Goal: Transaction & Acquisition: Purchase product/service

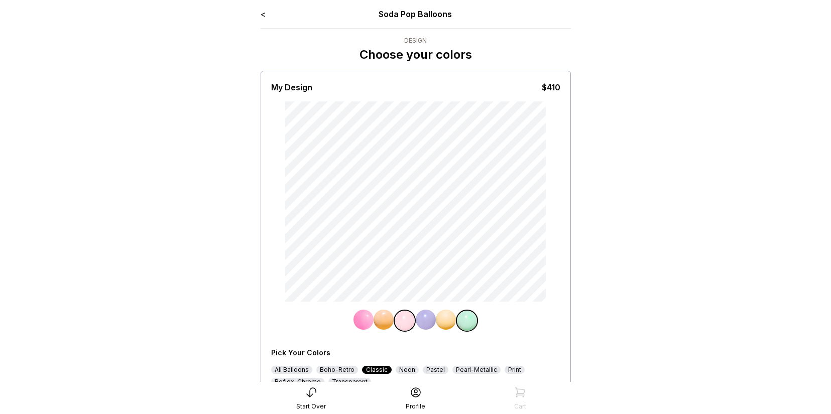
click at [264, 15] on link "<" at bounding box center [263, 14] width 5 height 10
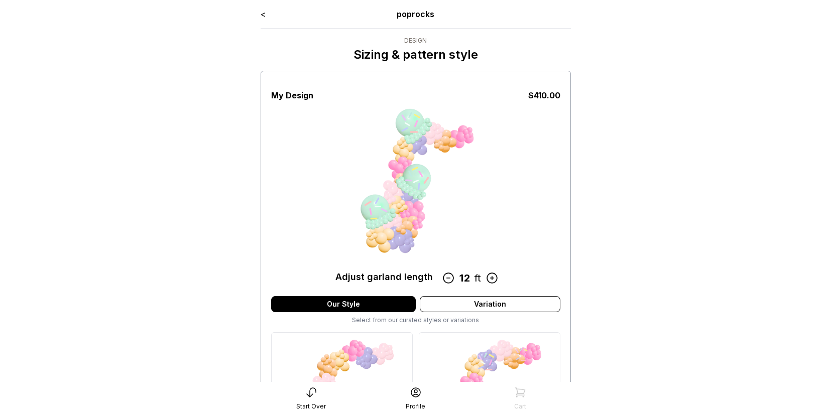
click at [263, 14] on link "<" at bounding box center [263, 14] width 5 height 10
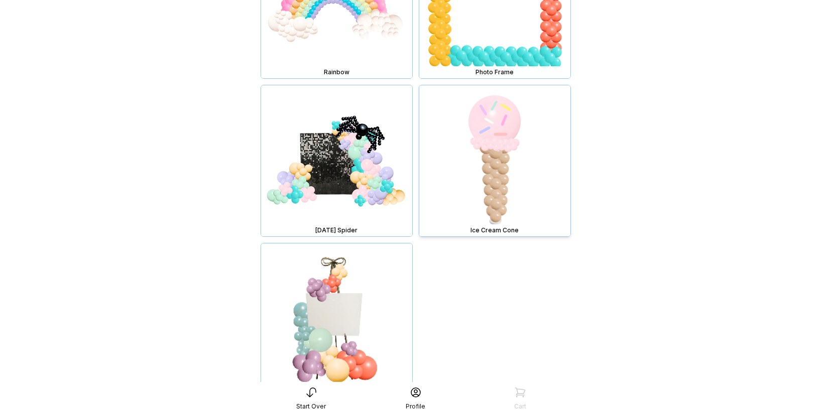
click at [490, 151] on img at bounding box center [494, 160] width 151 height 151
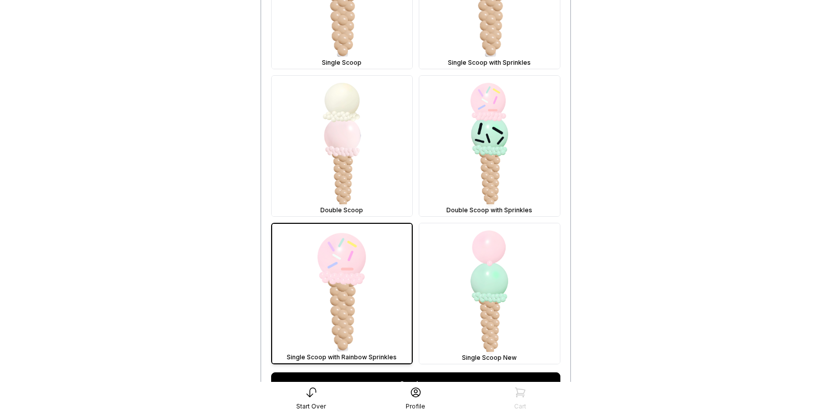
scroll to position [404, 0]
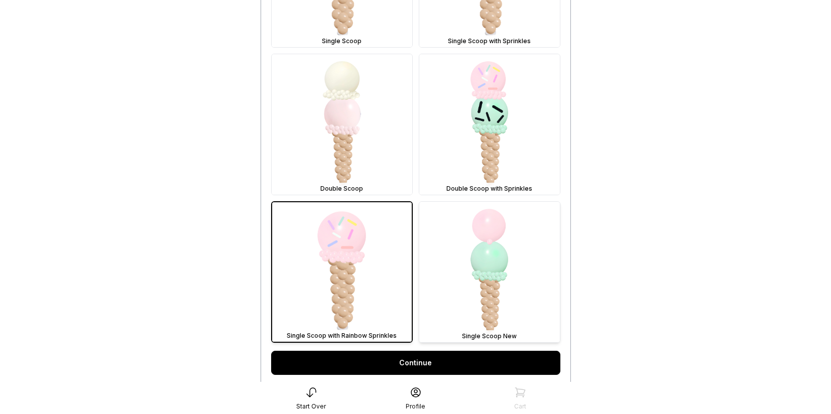
click at [477, 270] on img at bounding box center [489, 272] width 141 height 141
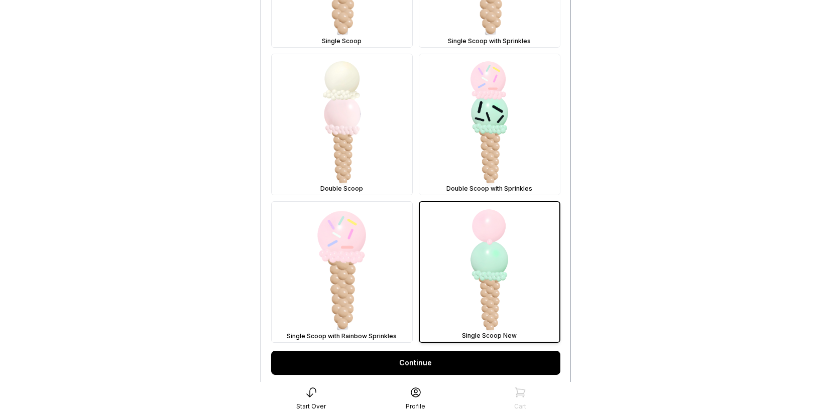
click at [471, 364] on link "Continue" at bounding box center [415, 363] width 289 height 24
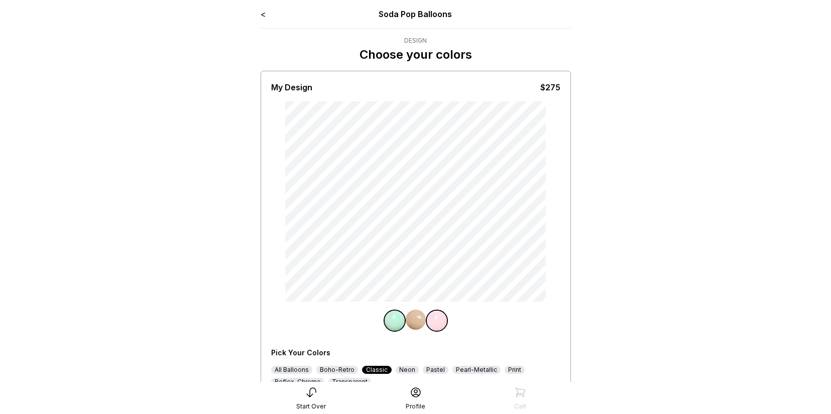
click at [413, 321] on img at bounding box center [416, 320] width 20 height 20
click at [439, 319] on img at bounding box center [437, 320] width 20 height 20
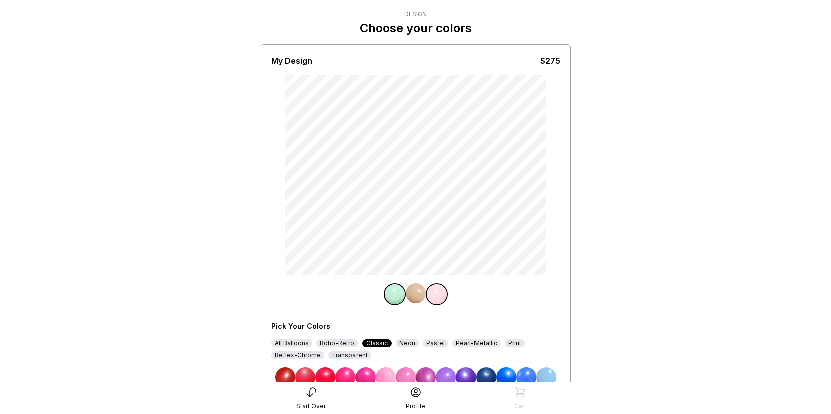
scroll to position [54, 0]
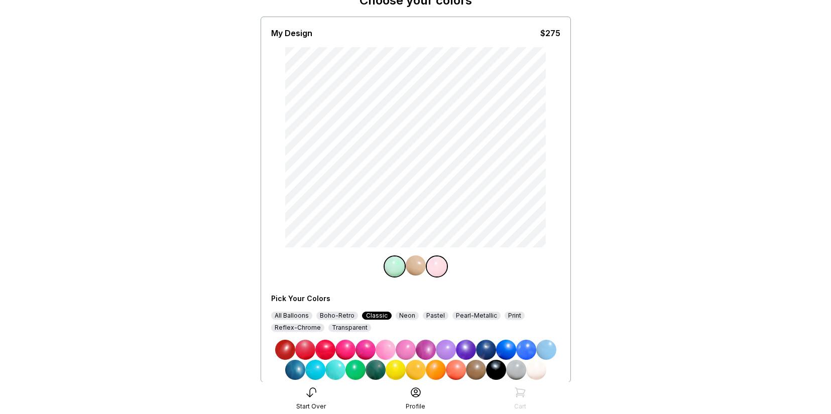
click at [449, 352] on img at bounding box center [446, 350] width 20 height 20
click at [388, 267] on img at bounding box center [394, 266] width 20 height 20
click at [436, 270] on img at bounding box center [437, 266] width 20 height 20
click at [483, 351] on img at bounding box center [486, 350] width 20 height 20
click at [434, 265] on img at bounding box center [437, 266] width 20 height 20
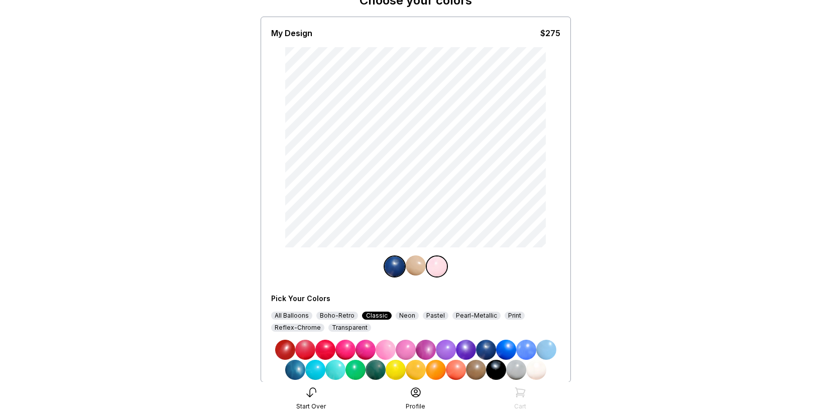
click at [532, 347] on img at bounding box center [526, 350] width 20 height 20
click at [436, 266] on img at bounding box center [437, 266] width 20 height 20
click at [545, 346] on img at bounding box center [546, 350] width 20 height 20
click at [434, 263] on img at bounding box center [437, 266] width 20 height 20
click at [421, 263] on img at bounding box center [416, 265] width 20 height 20
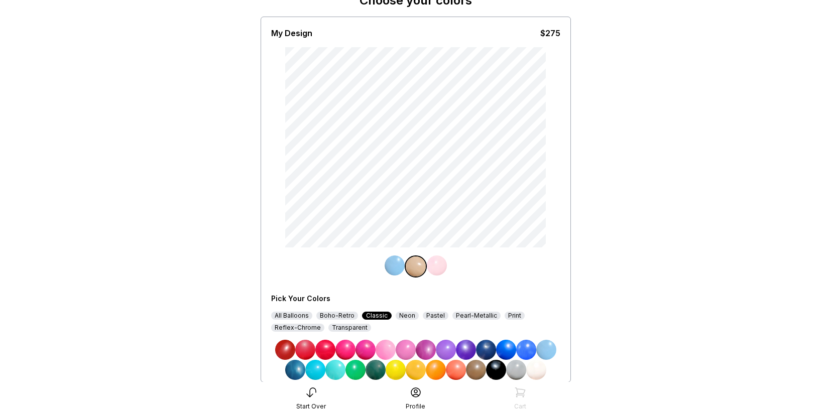
click at [440, 266] on img at bounding box center [437, 265] width 20 height 20
click at [541, 368] on img at bounding box center [536, 370] width 20 height 20
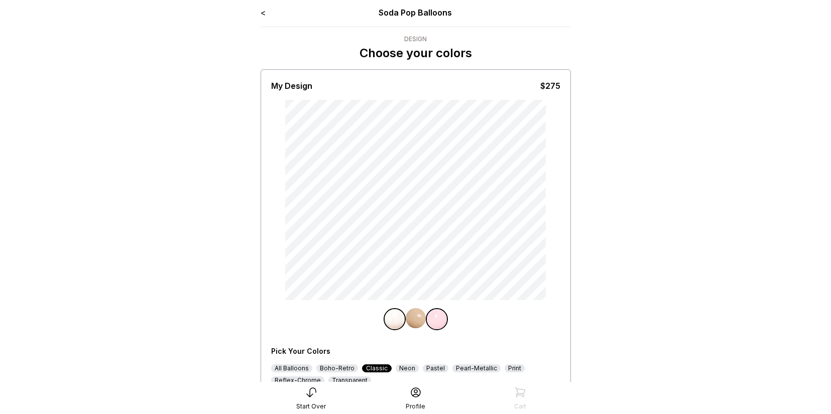
scroll to position [0, 0]
click at [263, 15] on link "<" at bounding box center [263, 14] width 5 height 10
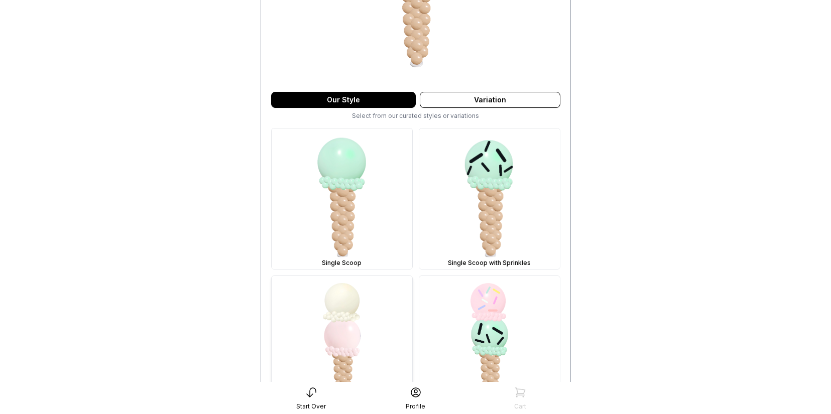
scroll to position [214, 0]
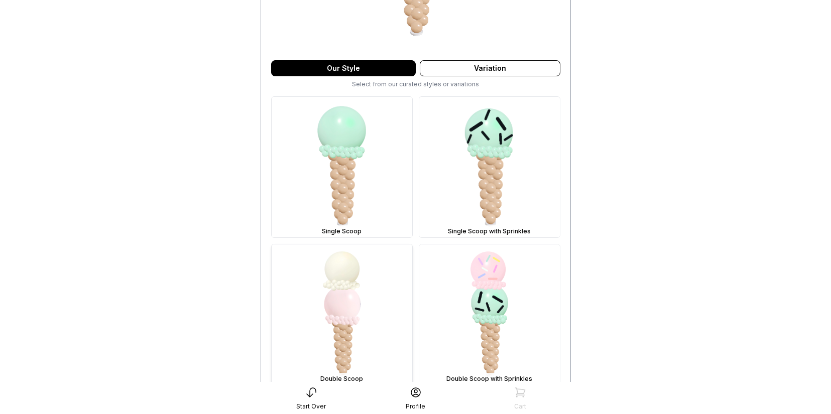
click at [350, 288] on img at bounding box center [342, 314] width 141 height 141
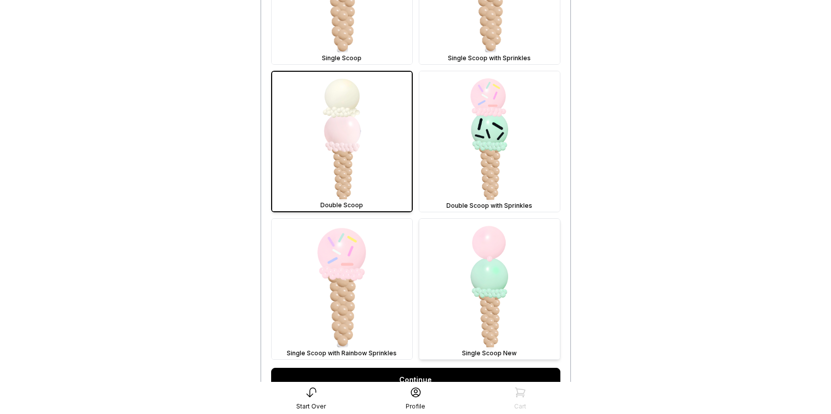
scroll to position [493, 0]
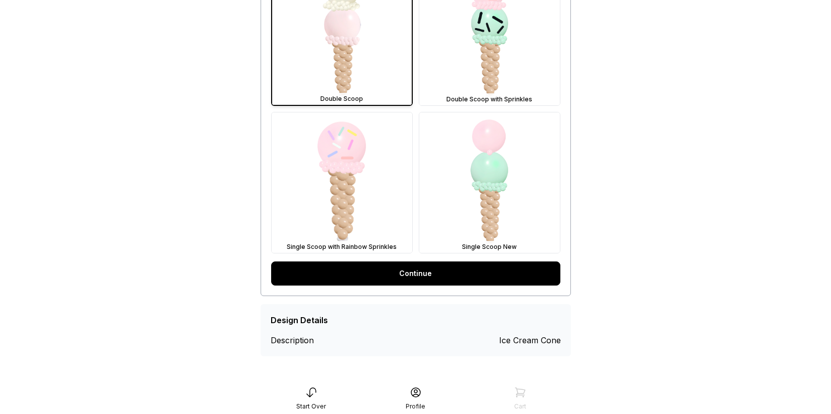
click at [415, 268] on link "Continue" at bounding box center [415, 274] width 289 height 24
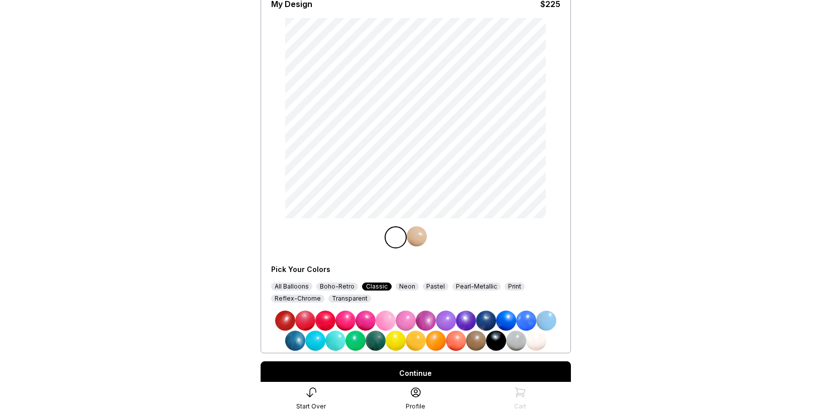
scroll to position [84, 0]
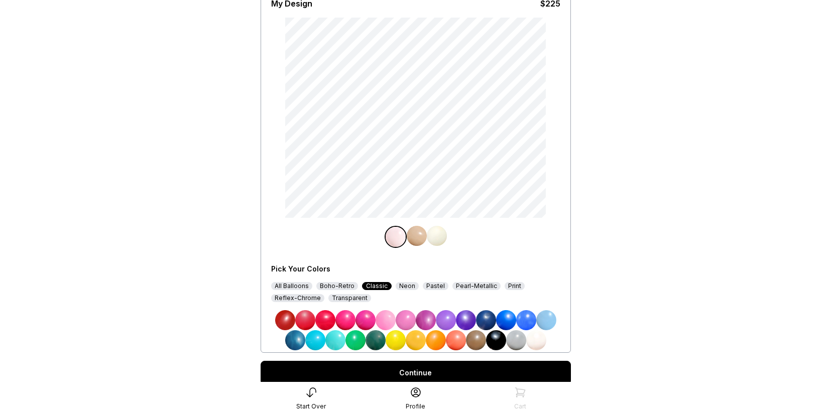
click at [443, 234] on img at bounding box center [437, 236] width 20 height 20
click at [409, 232] on img at bounding box center [415, 236] width 20 height 20
click at [353, 282] on div "All Balloons Boho-Retro Classic Neon Pastel Pearl-Metallic Print Reflex-Chrome …" at bounding box center [415, 292] width 289 height 20
click at [340, 283] on div "Boho-Retro" at bounding box center [337, 286] width 42 height 8
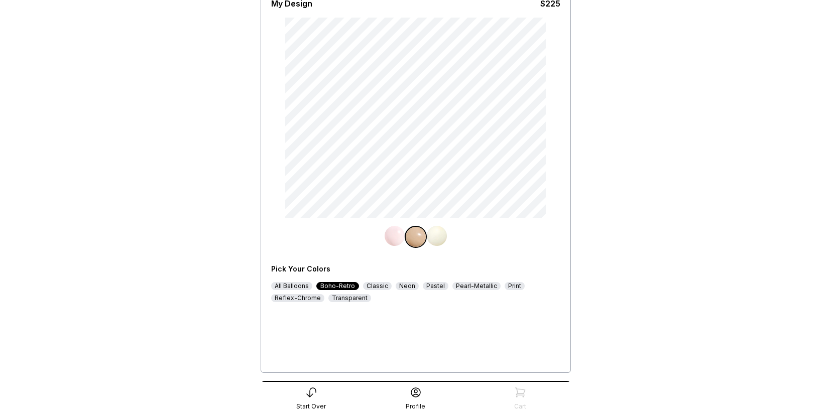
click at [553, 338] on img at bounding box center [546, 340] width 20 height 20
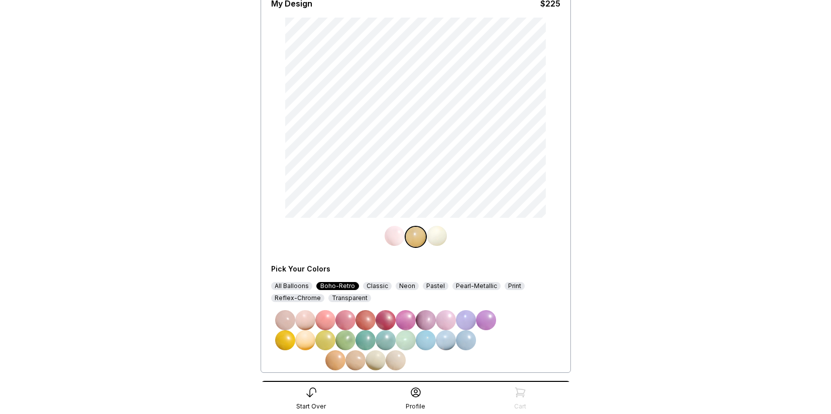
click at [435, 237] on img at bounding box center [437, 236] width 20 height 20
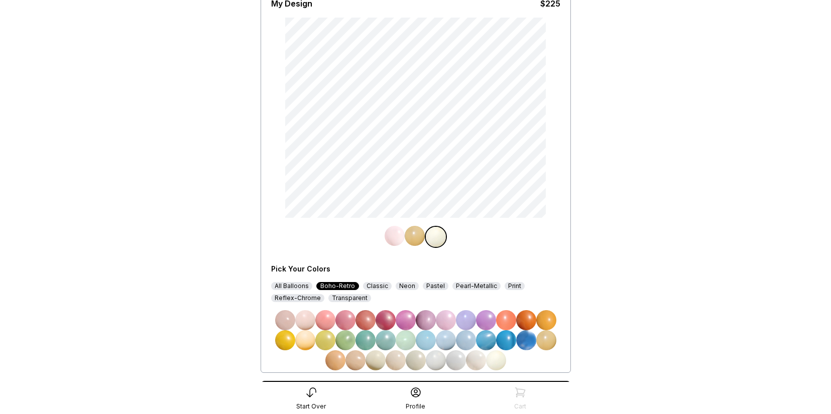
click at [306, 318] on img at bounding box center [305, 320] width 20 height 20
click at [392, 239] on img at bounding box center [394, 236] width 20 height 20
click at [497, 361] on img at bounding box center [496, 360] width 20 height 20
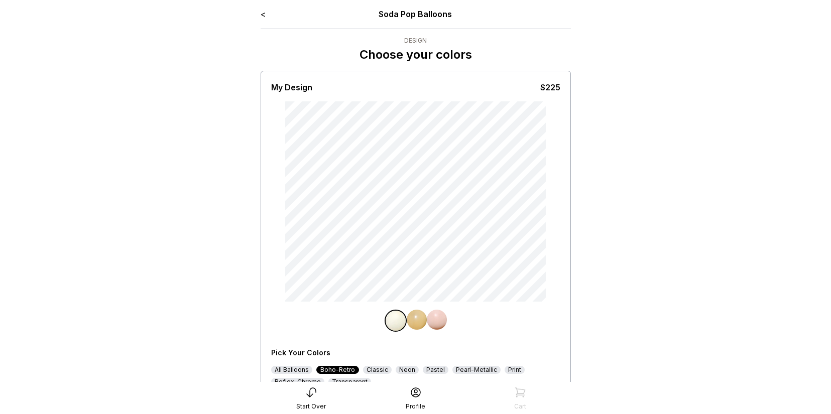
click at [262, 12] on link "<" at bounding box center [263, 14] width 5 height 10
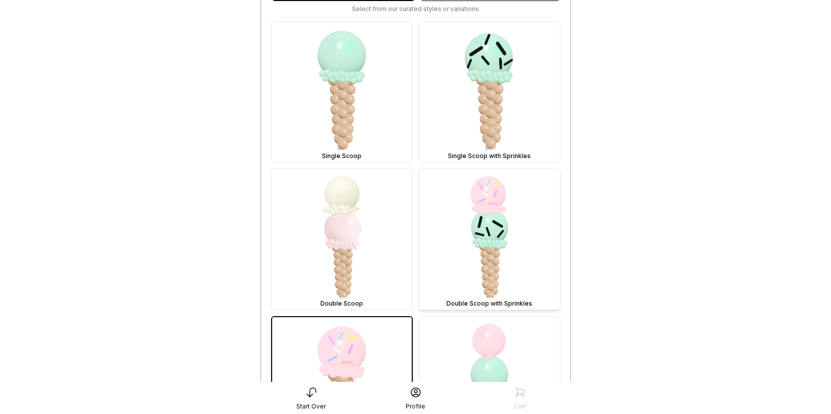
scroll to position [334, 0]
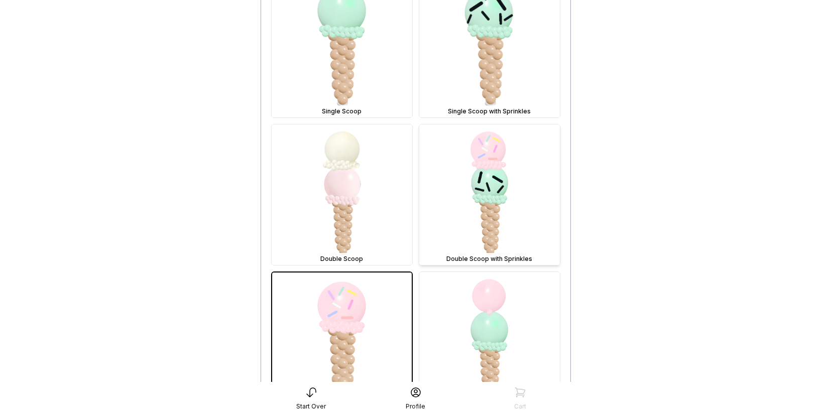
click at [493, 199] on img at bounding box center [489, 194] width 141 height 141
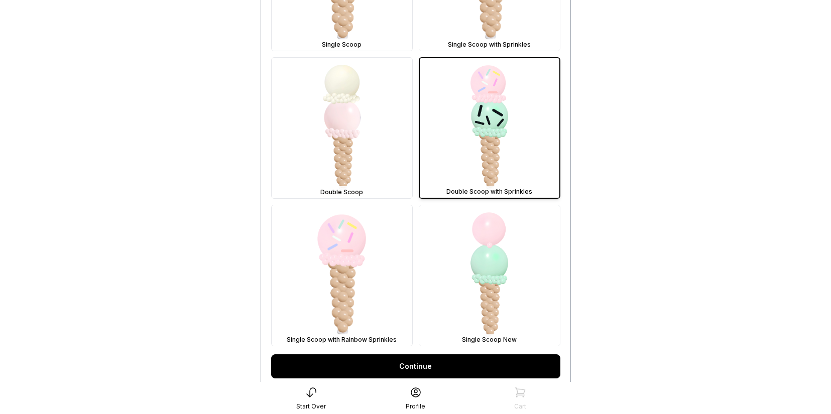
scroll to position [410, 0]
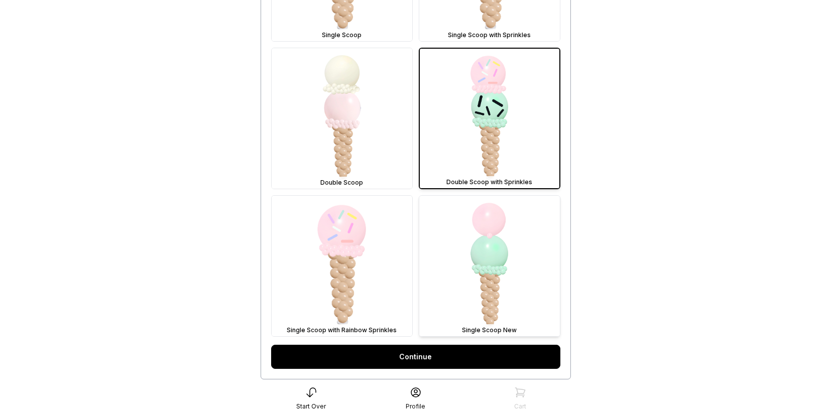
click at [506, 268] on img at bounding box center [489, 266] width 141 height 141
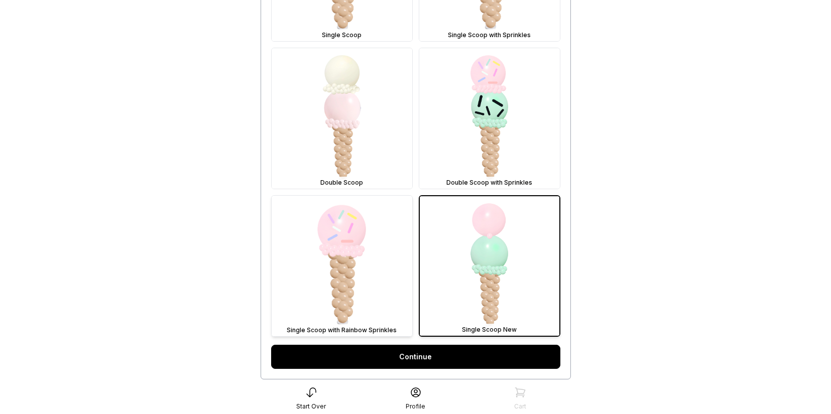
click at [346, 264] on img at bounding box center [342, 266] width 141 height 141
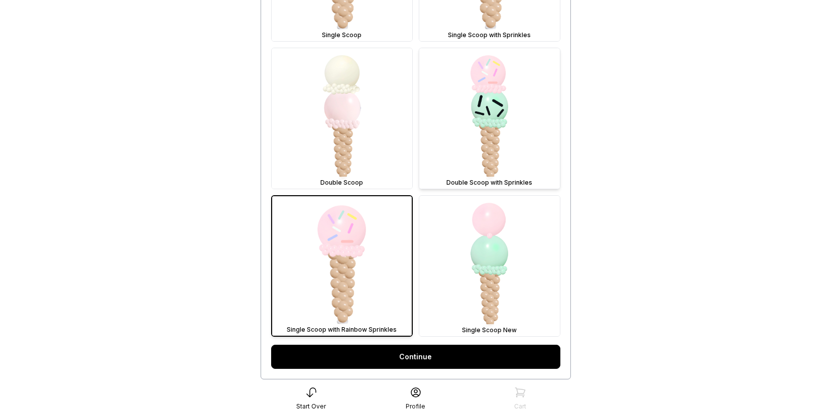
click at [482, 132] on img at bounding box center [489, 118] width 141 height 141
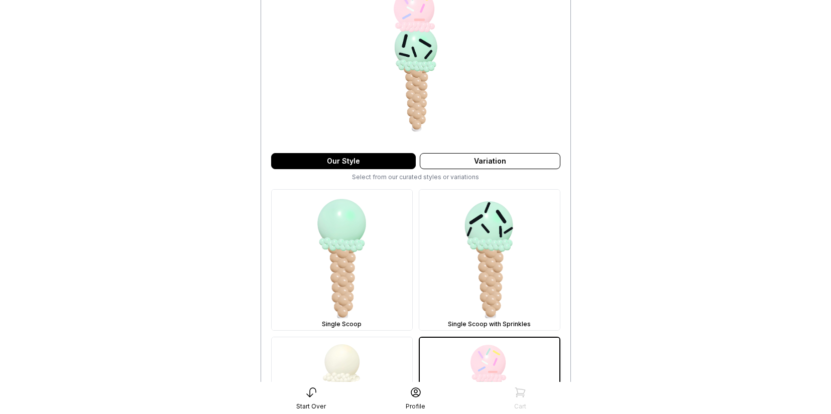
scroll to position [0, 0]
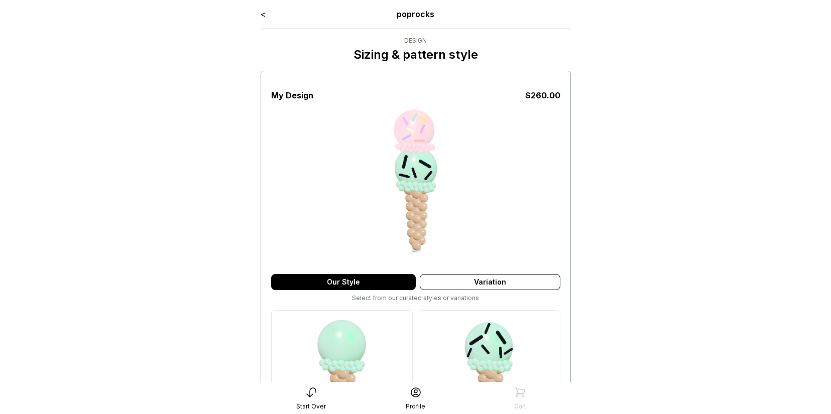
click at [263, 14] on link "<" at bounding box center [263, 14] width 5 height 10
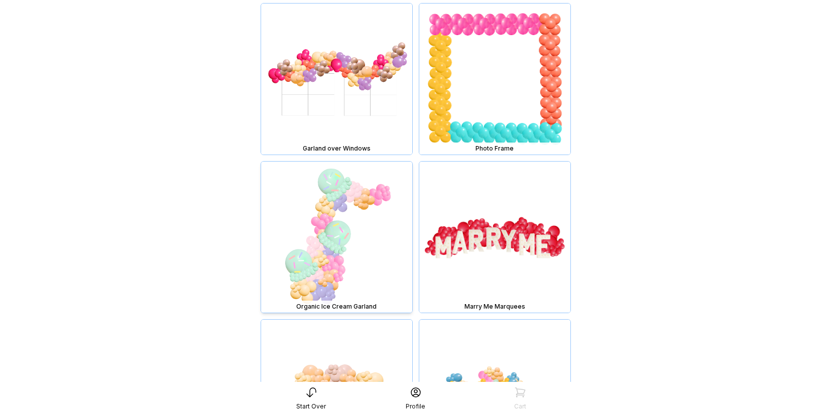
click at [338, 220] on img at bounding box center [336, 237] width 151 height 151
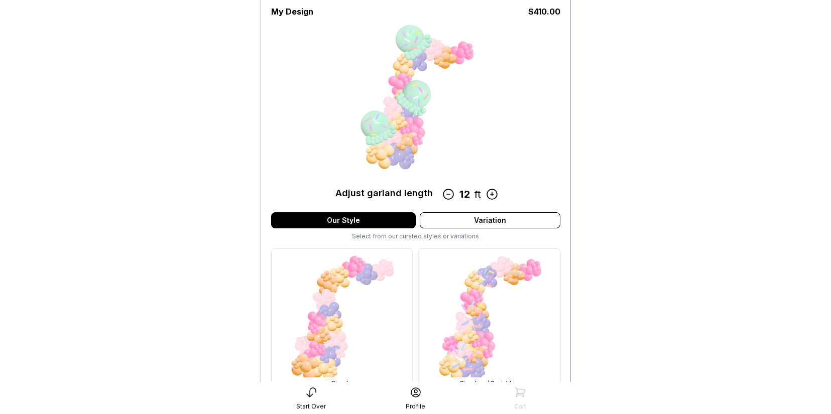
scroll to position [201, 0]
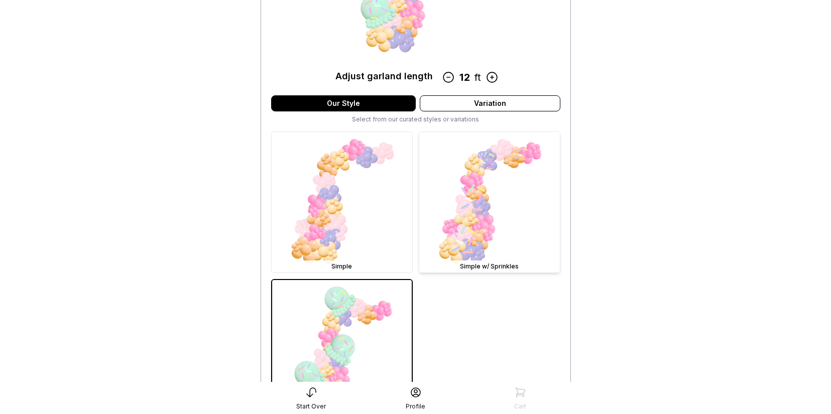
click at [462, 214] on img at bounding box center [489, 202] width 141 height 141
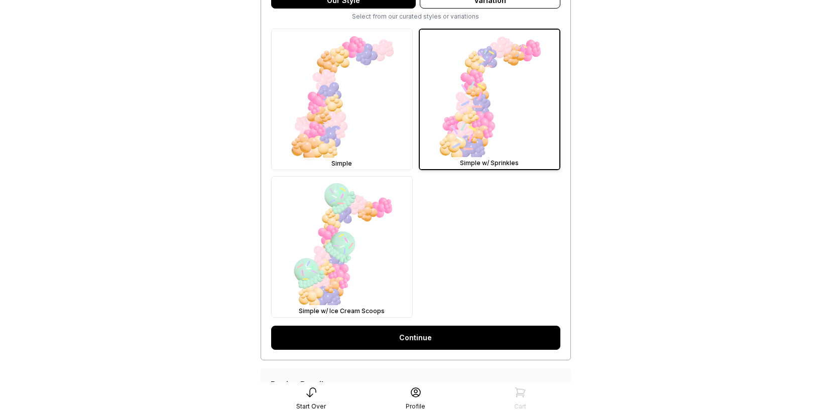
scroll to position [352, 0]
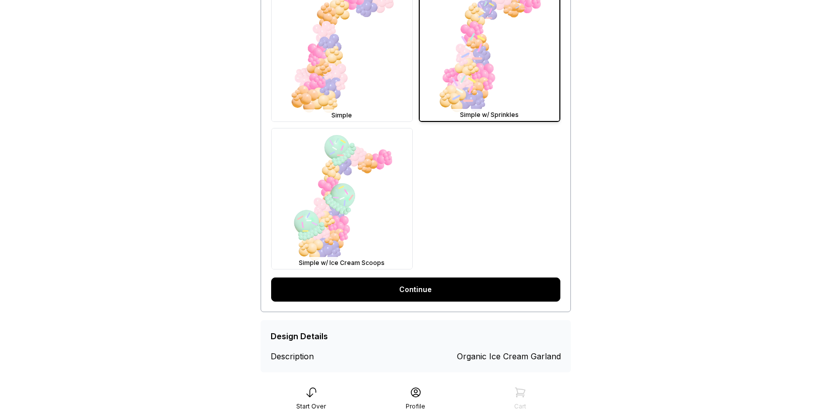
click at [435, 284] on link "Continue" at bounding box center [415, 290] width 289 height 24
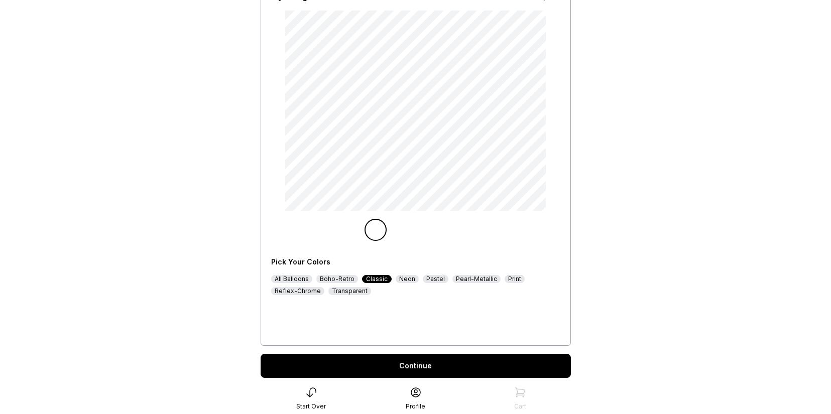
scroll to position [100, 0]
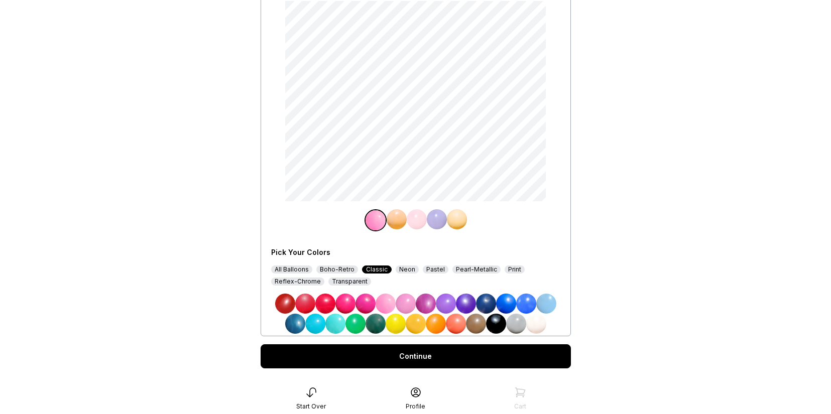
click at [407, 299] on img at bounding box center [406, 304] width 20 height 20
click at [396, 221] on img at bounding box center [396, 219] width 20 height 20
click at [427, 304] on img at bounding box center [426, 304] width 20 height 20
click at [417, 223] on img at bounding box center [417, 219] width 20 height 20
click at [446, 304] on img at bounding box center [446, 304] width 20 height 20
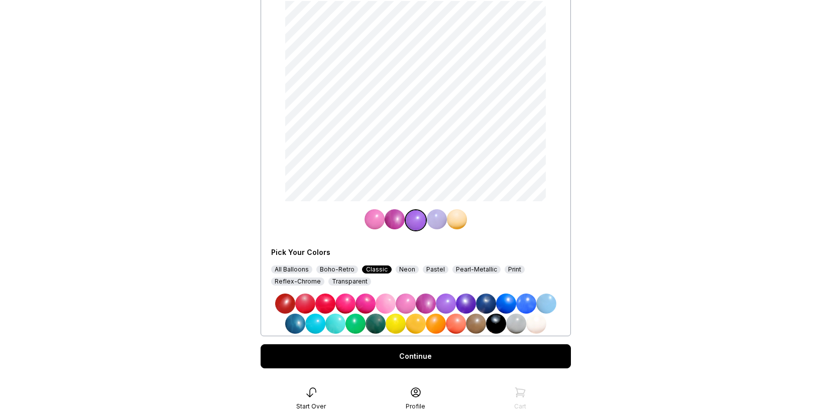
click at [435, 224] on img at bounding box center [437, 219] width 20 height 20
click at [461, 296] on img at bounding box center [466, 304] width 20 height 20
click at [453, 219] on img at bounding box center [457, 219] width 20 height 20
click at [507, 307] on img at bounding box center [506, 304] width 20 height 20
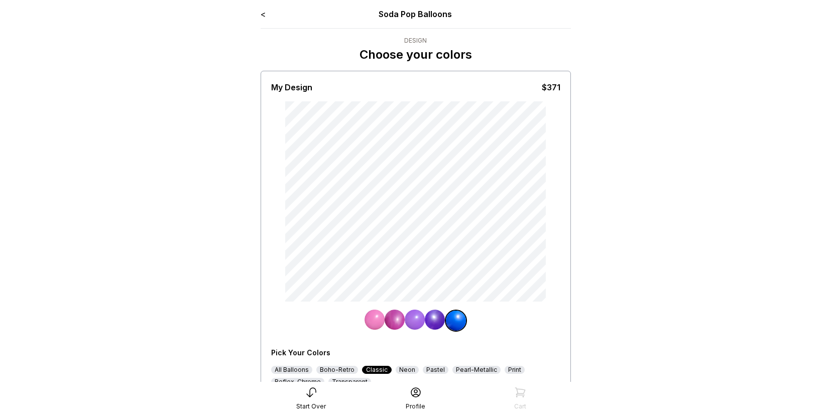
click at [263, 15] on link "<" at bounding box center [263, 14] width 5 height 10
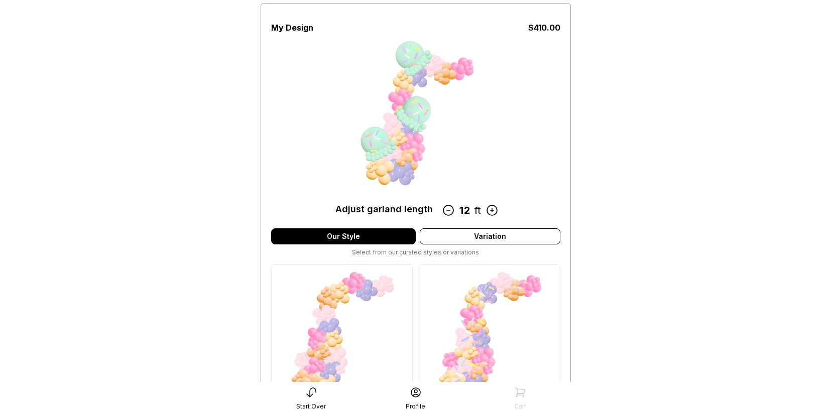
scroll to position [145, 0]
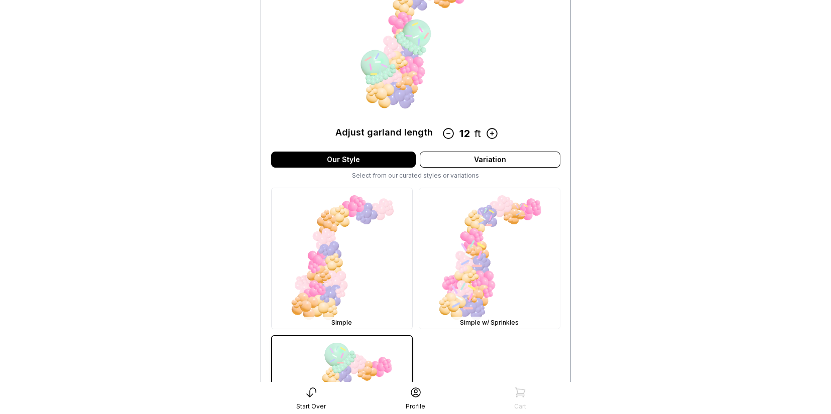
click at [381, 344] on img at bounding box center [342, 406] width 140 height 140
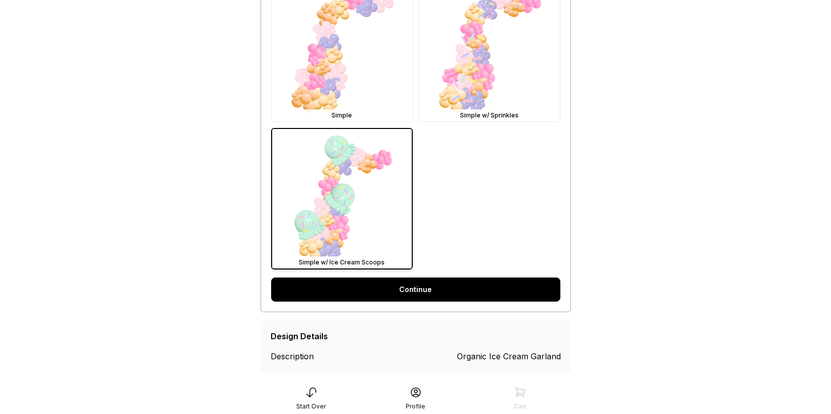
scroll to position [367, 0]
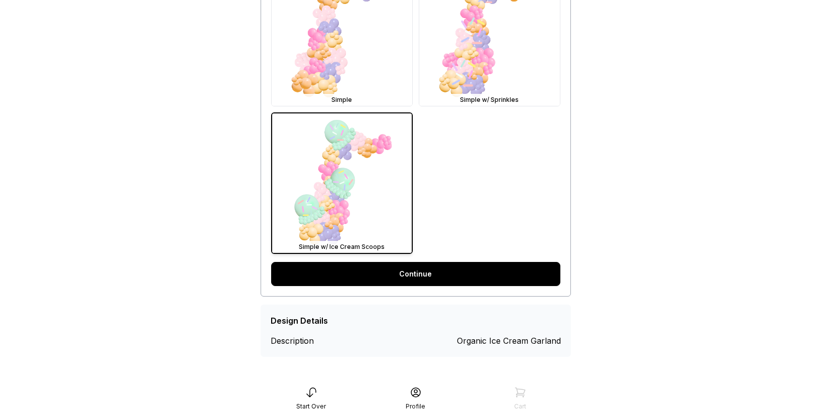
click at [414, 271] on link "Continue" at bounding box center [415, 274] width 289 height 24
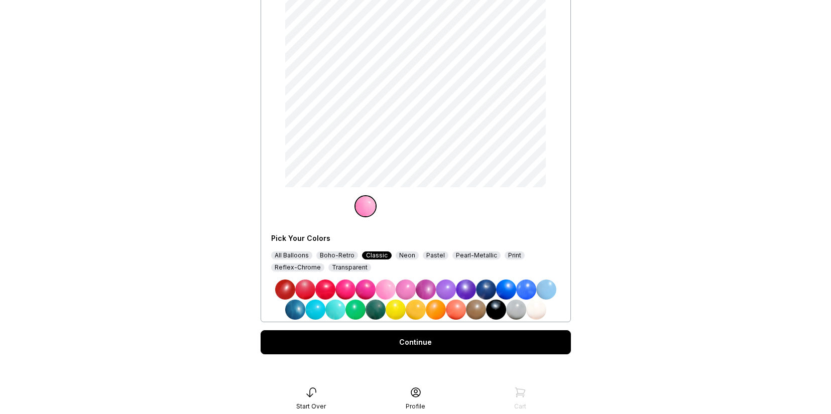
scroll to position [116, 0]
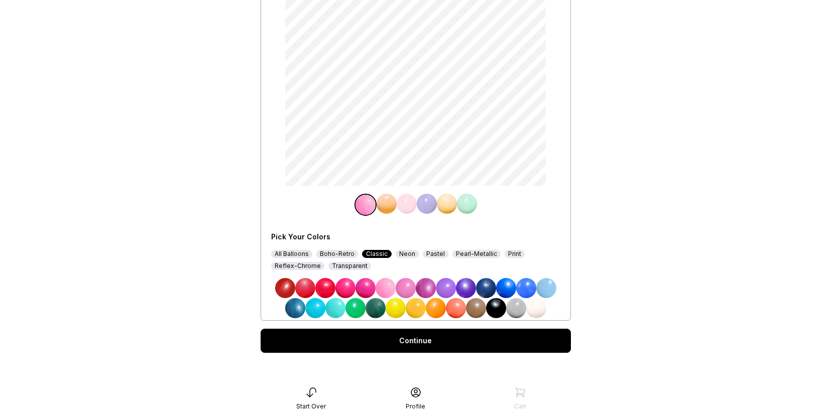
click at [469, 209] on img at bounding box center [467, 204] width 20 height 20
click at [382, 206] on img at bounding box center [383, 204] width 20 height 20
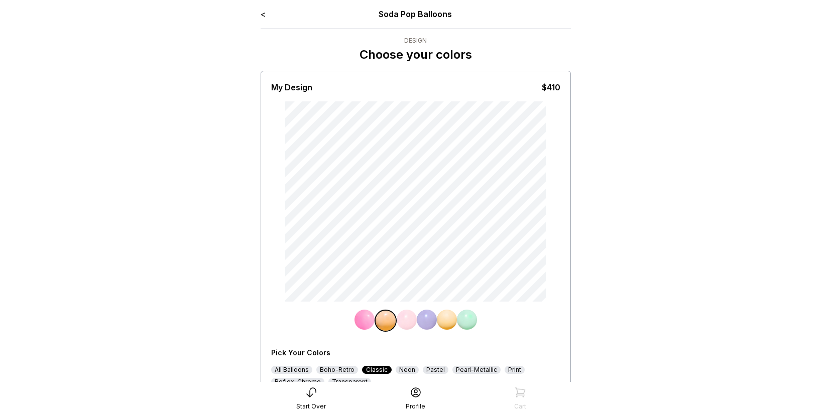
click at [263, 16] on link "<" at bounding box center [263, 14] width 5 height 10
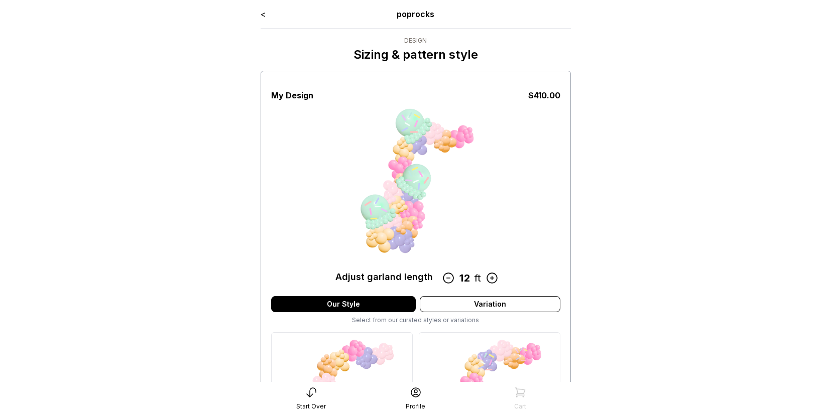
click at [264, 15] on link "<" at bounding box center [263, 14] width 5 height 10
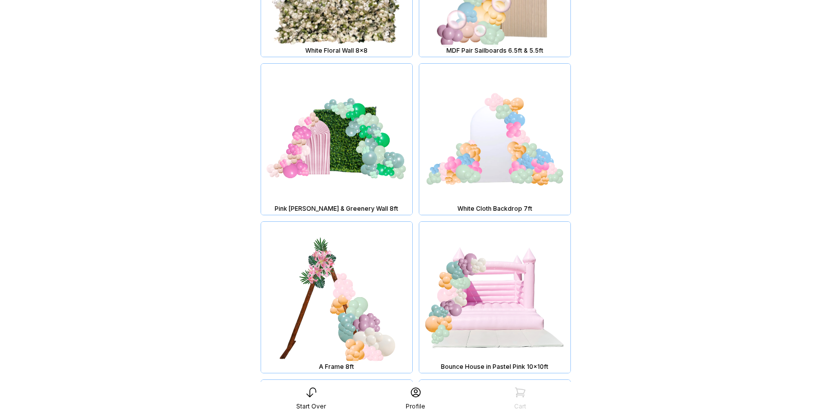
scroll to position [3853, 0]
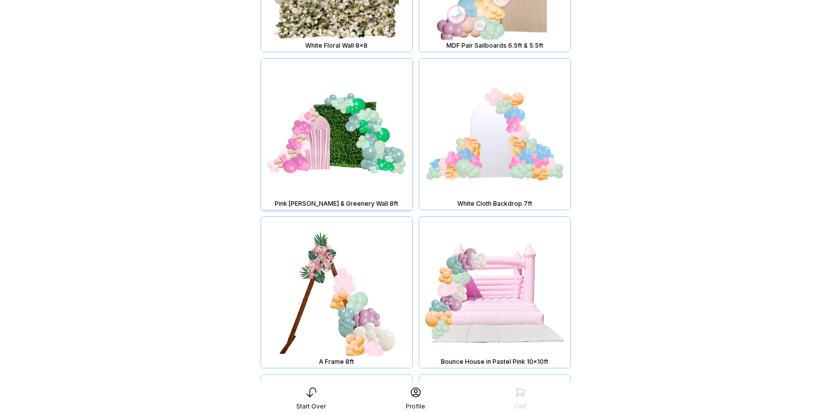
click at [338, 110] on img at bounding box center [336, 134] width 151 height 151
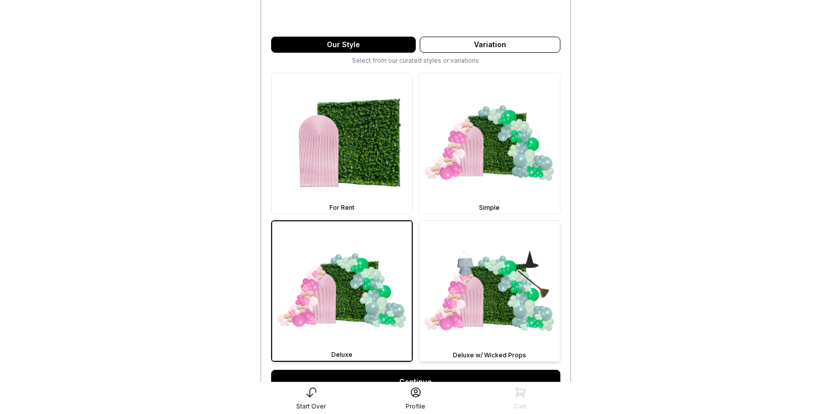
scroll to position [239, 0]
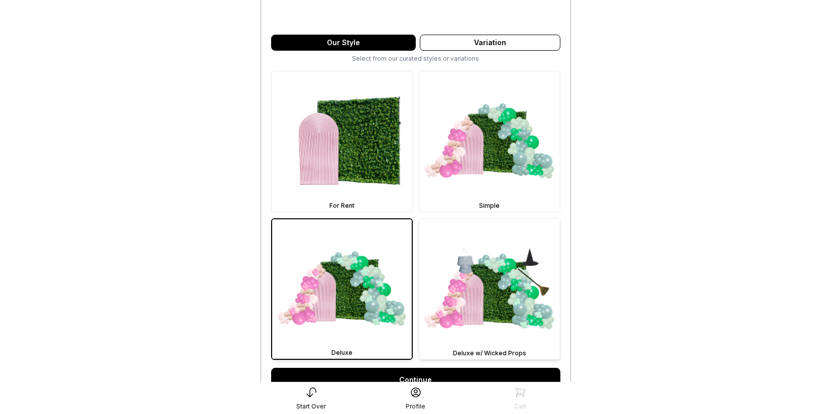
click at [494, 286] on img at bounding box center [489, 289] width 141 height 141
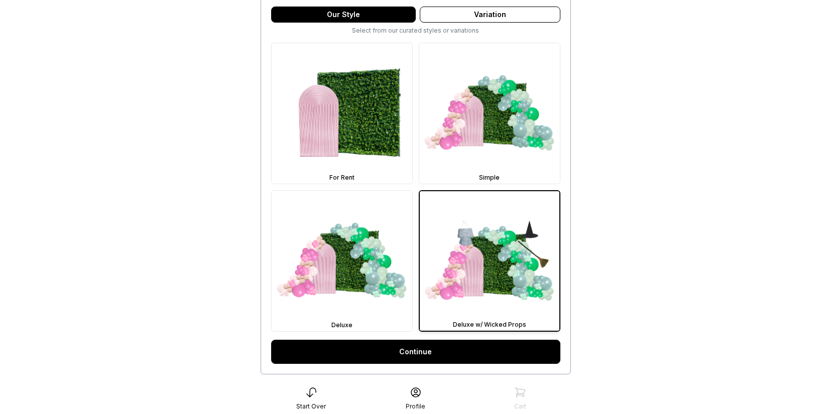
scroll to position [317, 0]
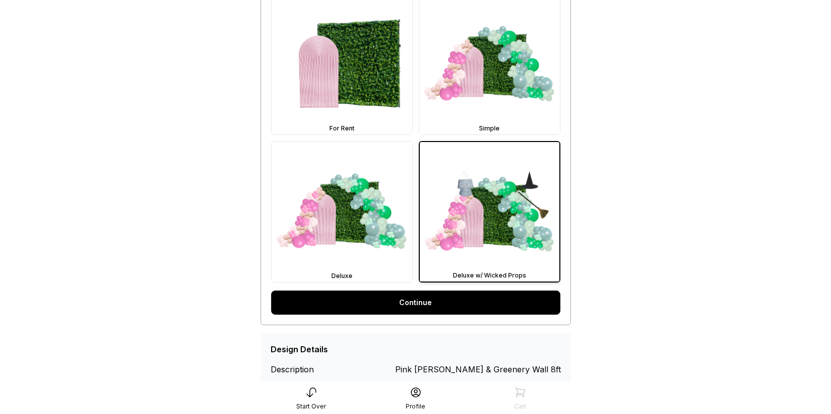
click at [463, 306] on link "Continue" at bounding box center [415, 303] width 289 height 24
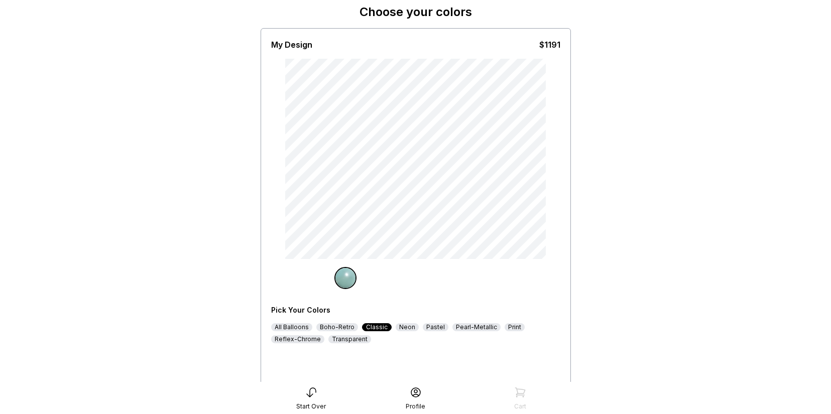
scroll to position [51, 0]
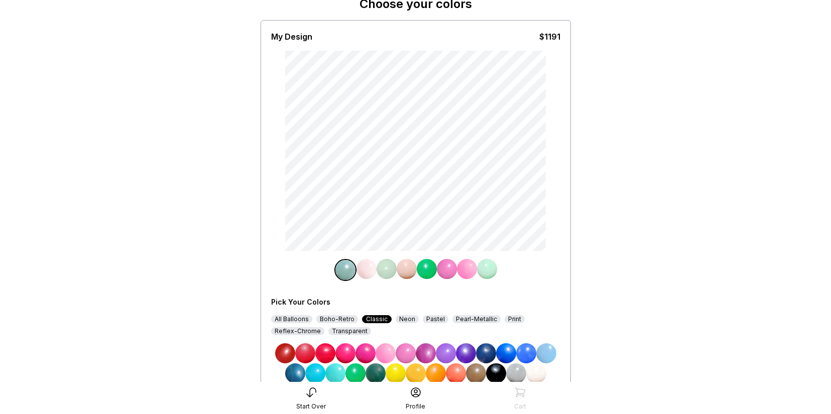
click at [363, 274] on img at bounding box center [366, 269] width 20 height 20
click at [403, 349] on img at bounding box center [406, 353] width 20 height 20
click at [486, 272] on img at bounding box center [487, 269] width 20 height 20
click at [468, 350] on img at bounding box center [466, 353] width 20 height 20
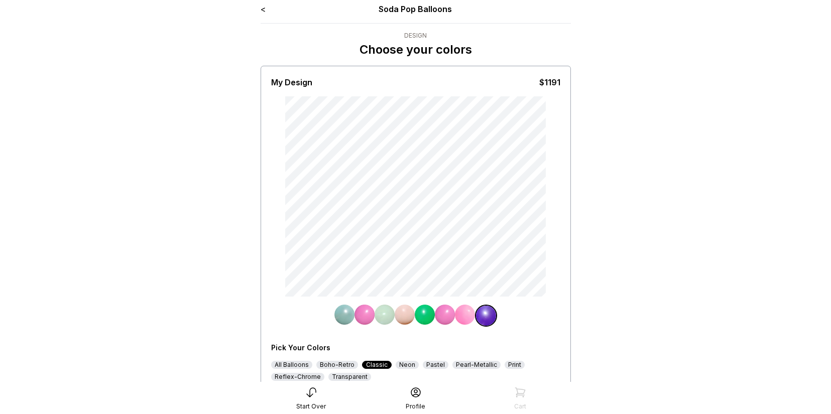
scroll to position [3, 0]
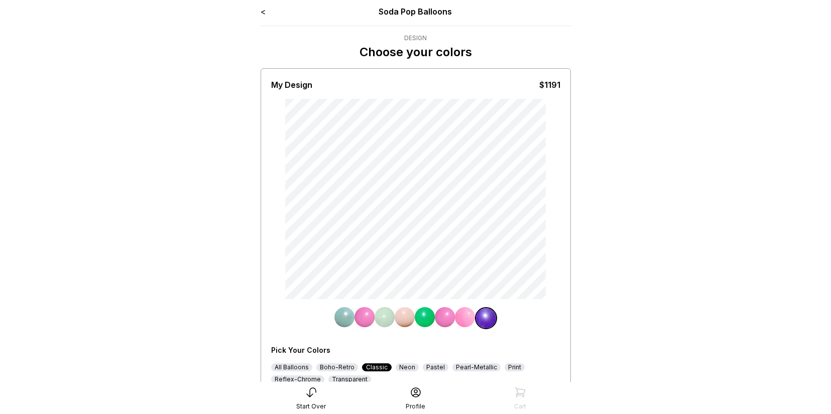
click at [263, 13] on link "<" at bounding box center [263, 12] width 5 height 10
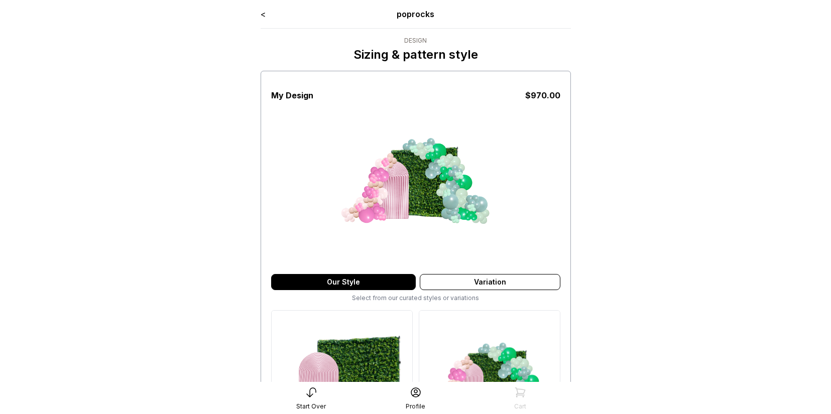
scroll to position [4, 0]
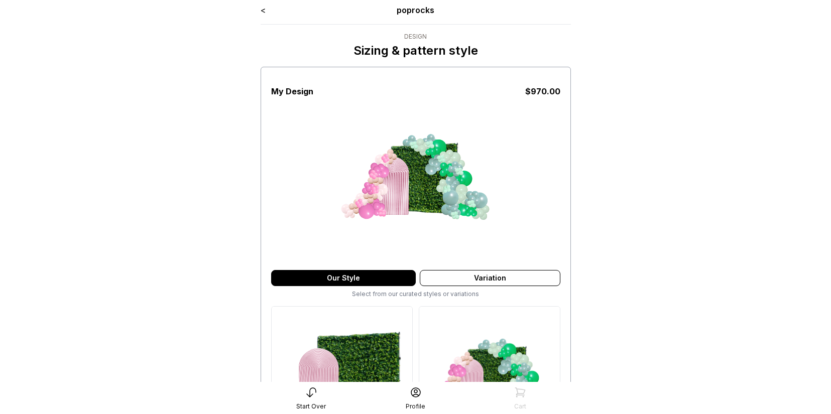
click at [263, 11] on link "<" at bounding box center [263, 10] width 5 height 10
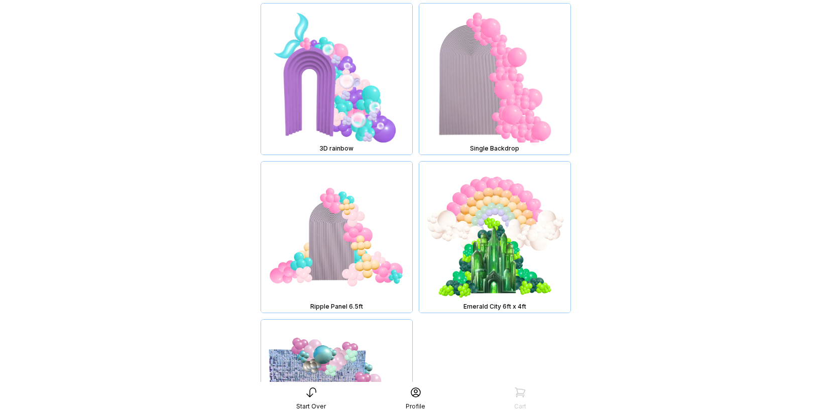
scroll to position [6124, 0]
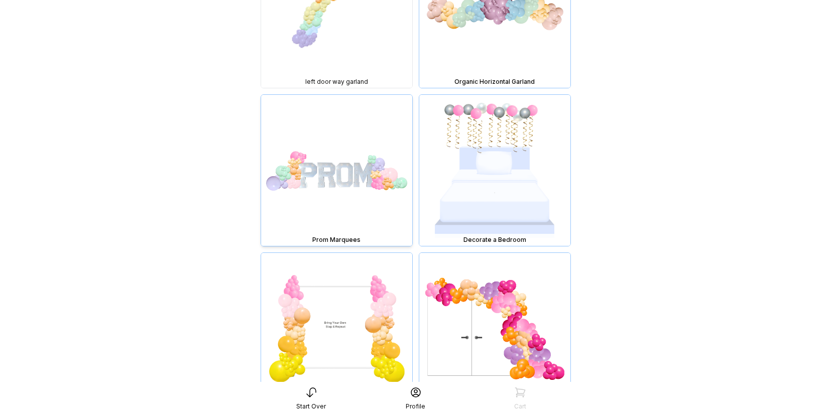
click at [352, 162] on img at bounding box center [336, 170] width 151 height 151
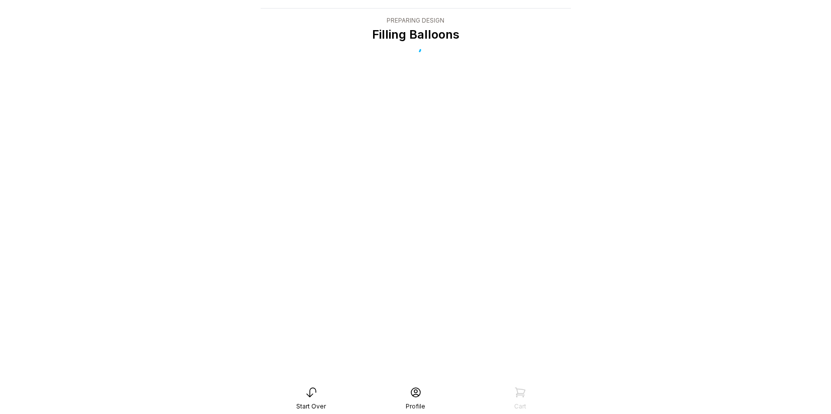
scroll to position [20, 0]
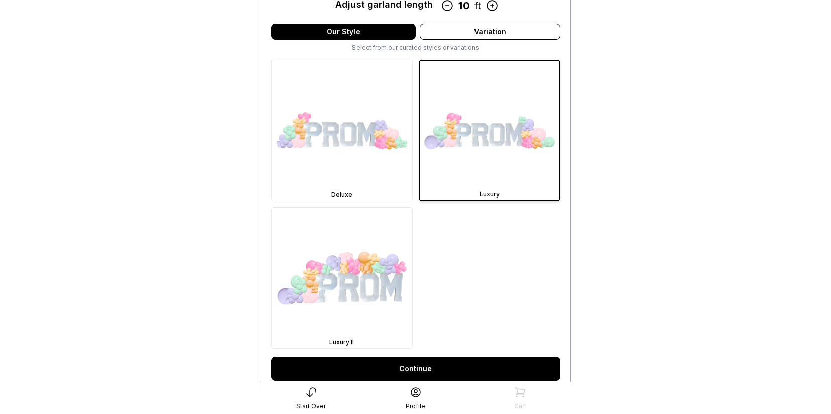
scroll to position [368, 0]
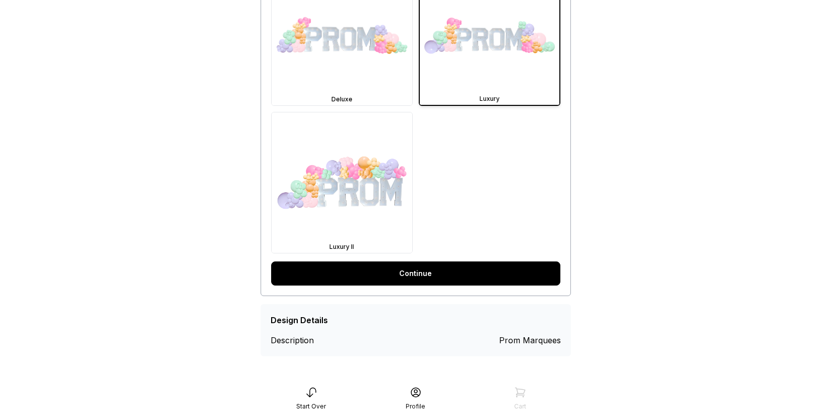
click at [415, 275] on link "Continue" at bounding box center [415, 274] width 289 height 24
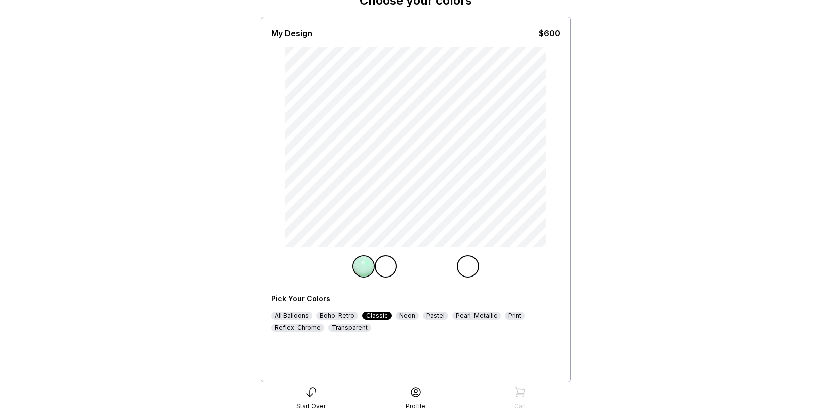
scroll to position [84, 0]
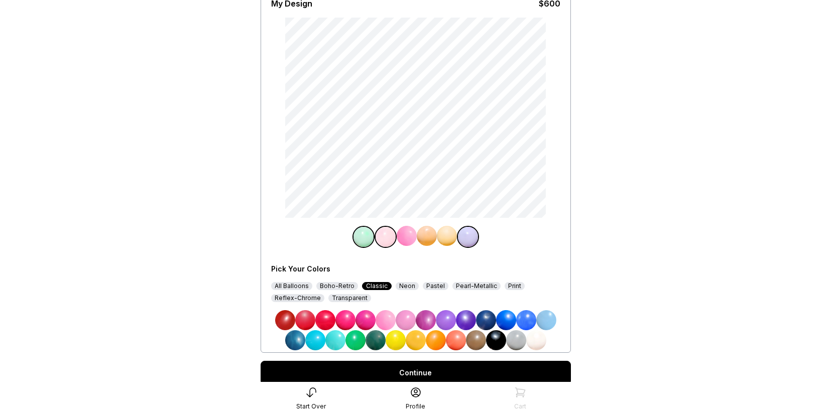
click at [406, 320] on img at bounding box center [406, 320] width 20 height 20
click at [473, 233] on img at bounding box center [468, 237] width 20 height 20
click at [466, 316] on img at bounding box center [466, 320] width 20 height 20
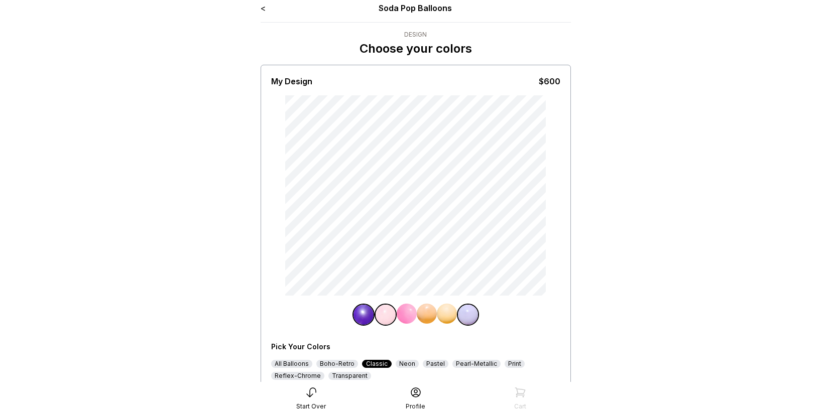
scroll to position [0, 0]
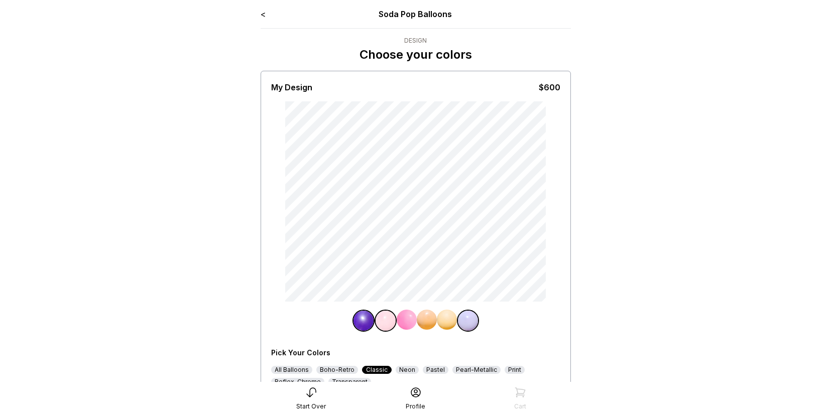
click at [262, 15] on link "<" at bounding box center [263, 14] width 5 height 10
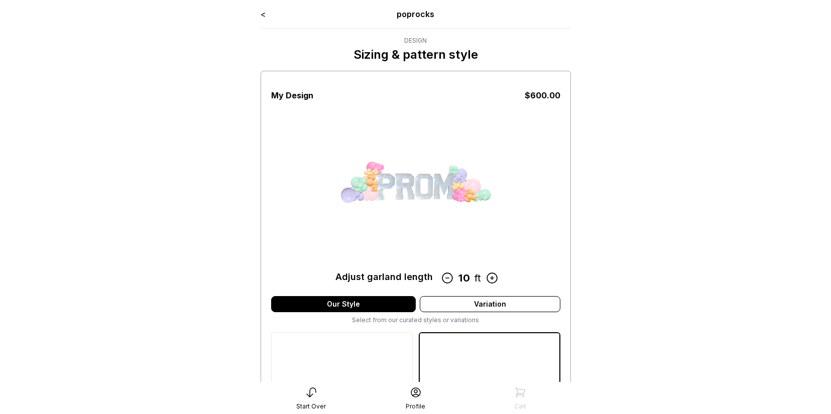
click at [262, 14] on link "<" at bounding box center [263, 14] width 5 height 10
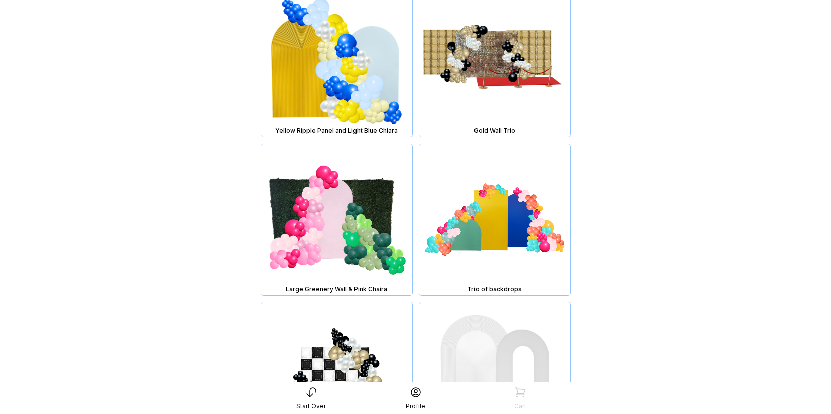
scroll to position [5195, 0]
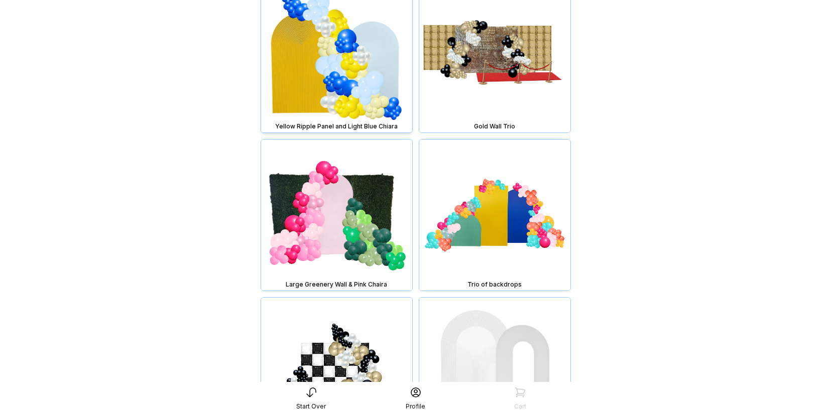
click at [351, 89] on img at bounding box center [336, 56] width 151 height 151
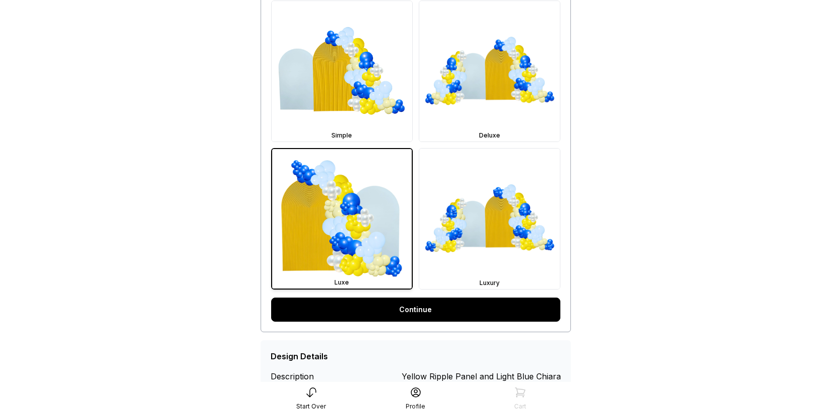
scroll to position [346, 0]
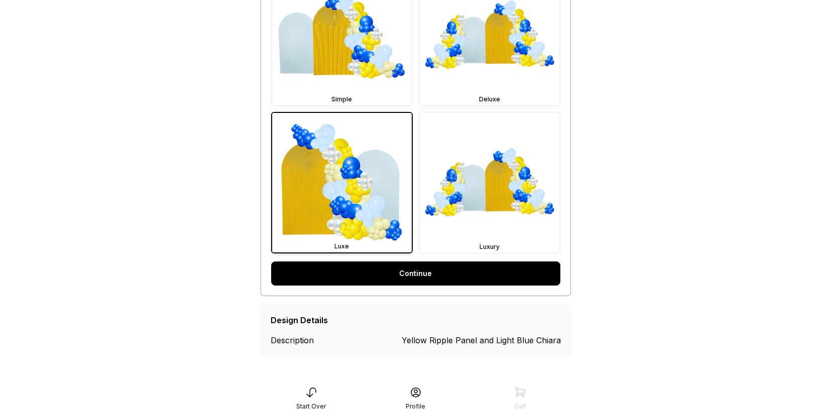
click at [408, 281] on link "Continue" at bounding box center [415, 274] width 289 height 24
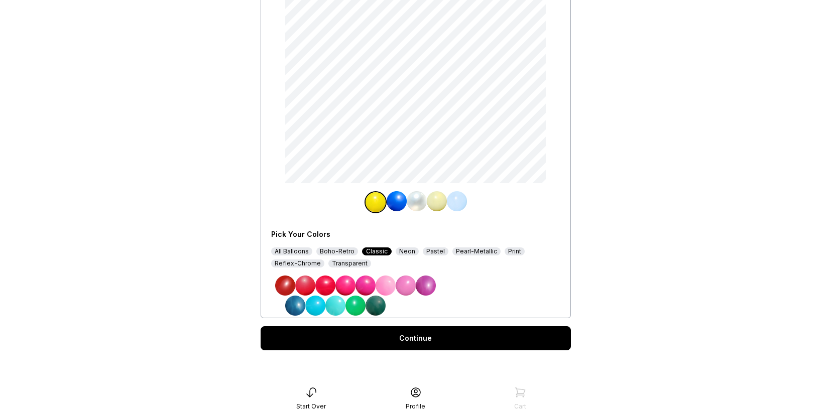
scroll to position [120, 0]
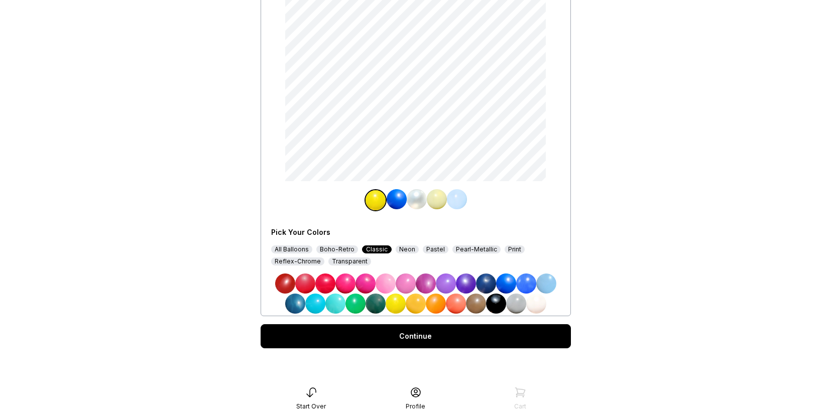
click at [408, 337] on div "Continue" at bounding box center [416, 336] width 310 height 24
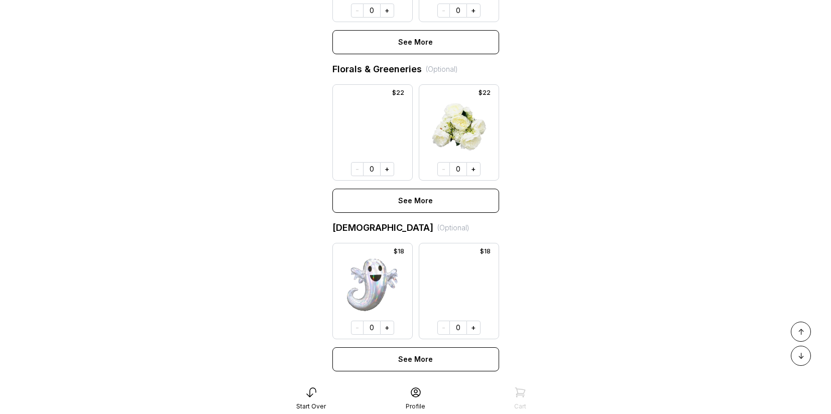
scroll to position [626, 0]
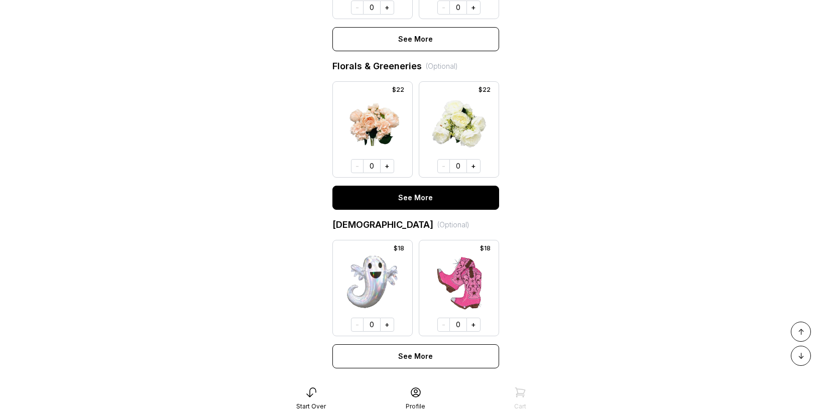
click at [396, 193] on button "See More" at bounding box center [415, 198] width 167 height 24
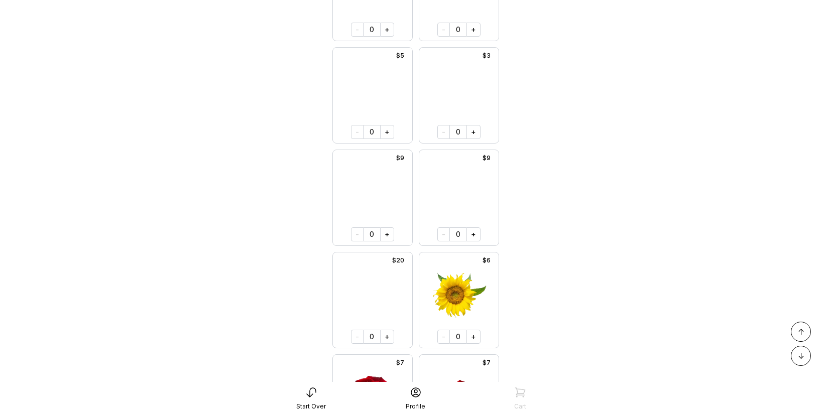
scroll to position [5374, 0]
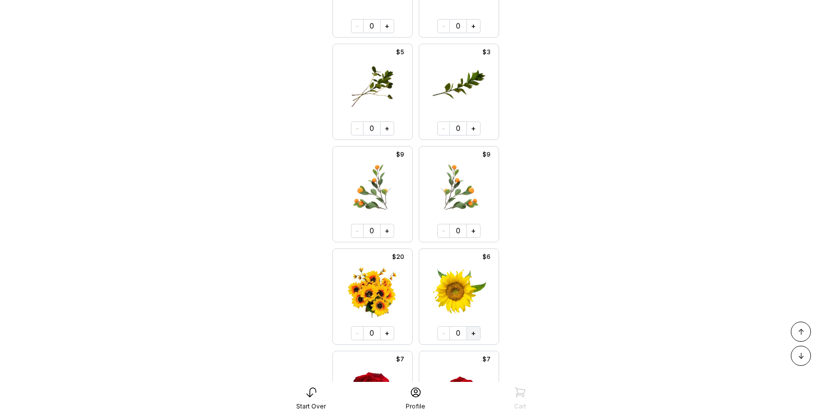
click at [470, 332] on button "+" at bounding box center [473, 333] width 14 height 14
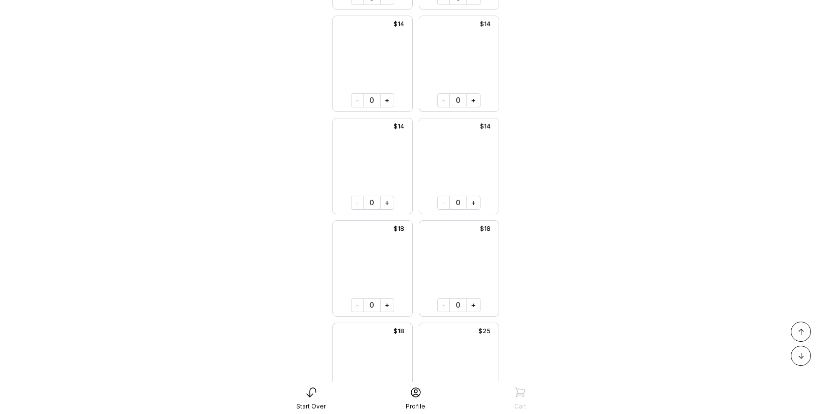
scroll to position [1309, 0]
